Goal: Purchase product/service

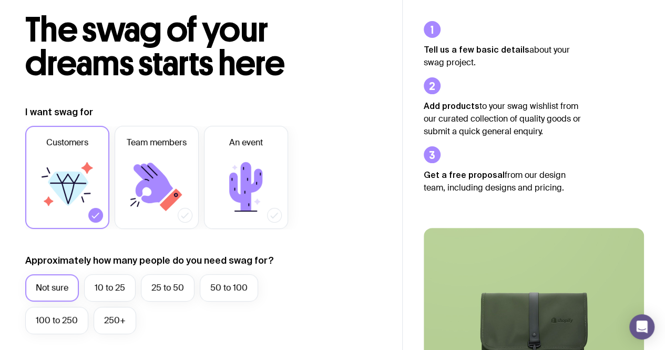
scroll to position [53, 0]
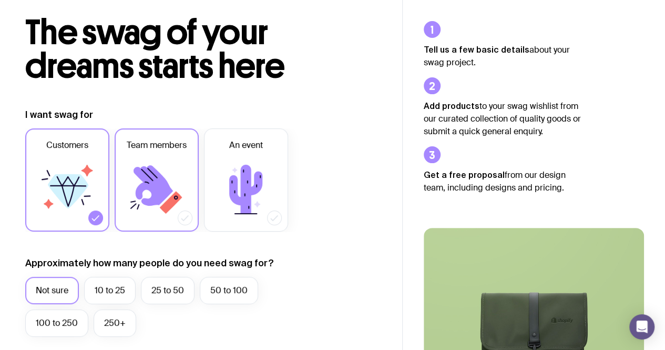
click at [164, 152] on label "Team members" at bounding box center [157, 179] width 84 height 103
click at [0, 0] on input "Team members" at bounding box center [0, 0] width 0 height 0
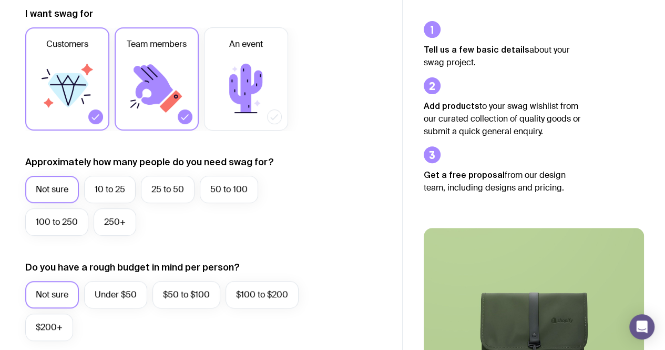
scroll to position [158, 0]
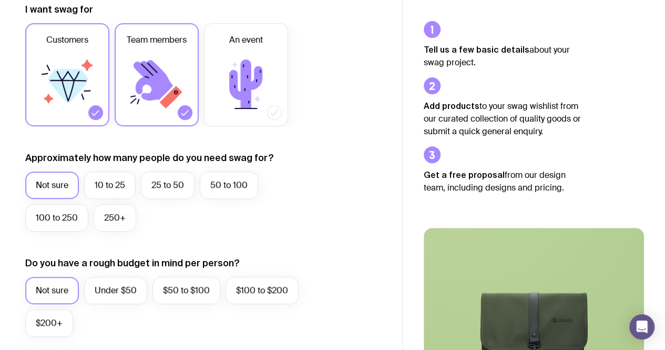
click at [58, 111] on icon at bounding box center [67, 84] width 63 height 63
click at [0, 0] on input "Customers" at bounding box center [0, 0] width 0 height 0
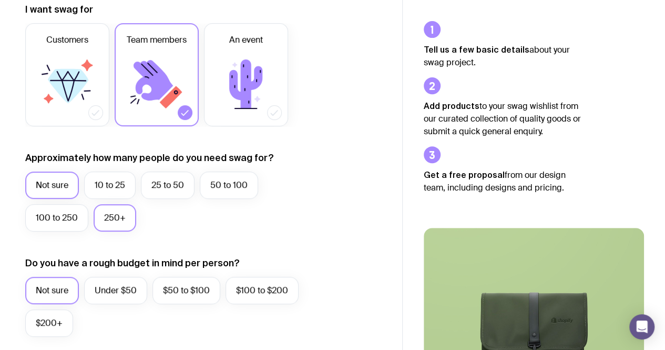
click at [113, 218] on label "250+" at bounding box center [115, 217] width 43 height 27
click at [0, 0] on input "250+" at bounding box center [0, 0] width 0 height 0
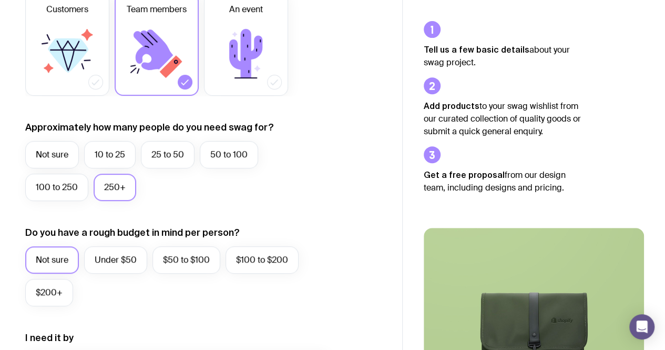
scroll to position [263, 0]
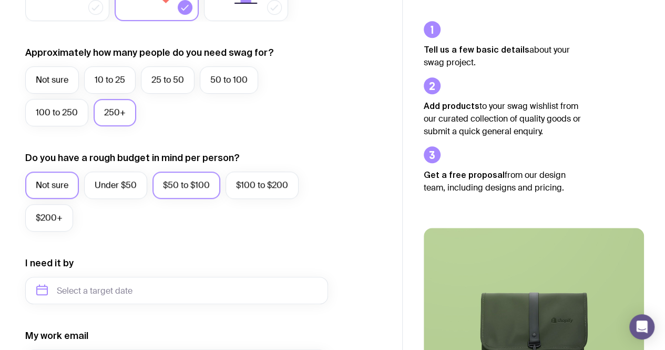
click at [206, 191] on label "$50 to $100" at bounding box center [187, 184] width 68 height 27
click at [0, 0] on input "$50 to $100" at bounding box center [0, 0] width 0 height 0
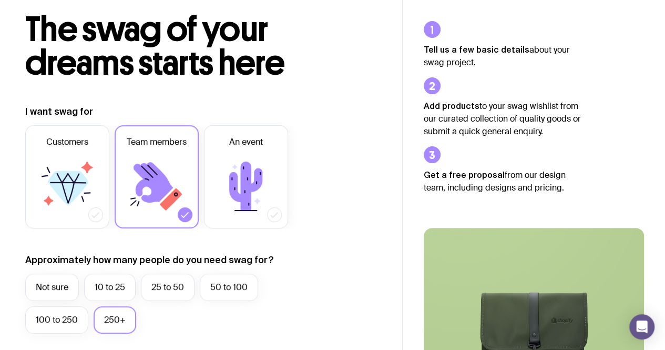
scroll to position [0, 0]
